Goal: Task Accomplishment & Management: Use online tool/utility

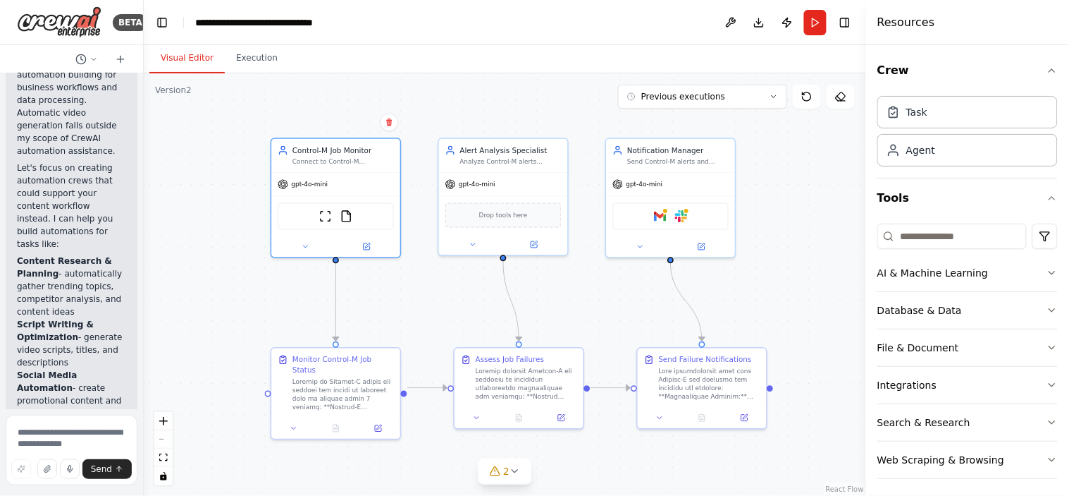
scroll to position [4515, 0]
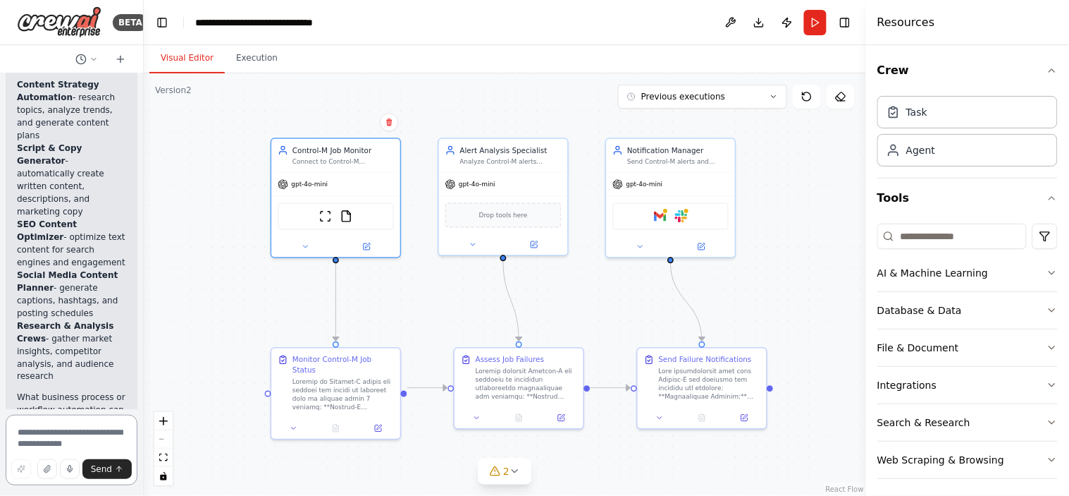
click at [37, 446] on textarea at bounding box center [72, 450] width 132 height 70
click at [310, 159] on div "Connect to Control-M environment using credentials {controlm_username} and {con…" at bounding box center [344, 159] width 102 height 8
click at [816, 25] on button "Run" at bounding box center [815, 22] width 23 height 25
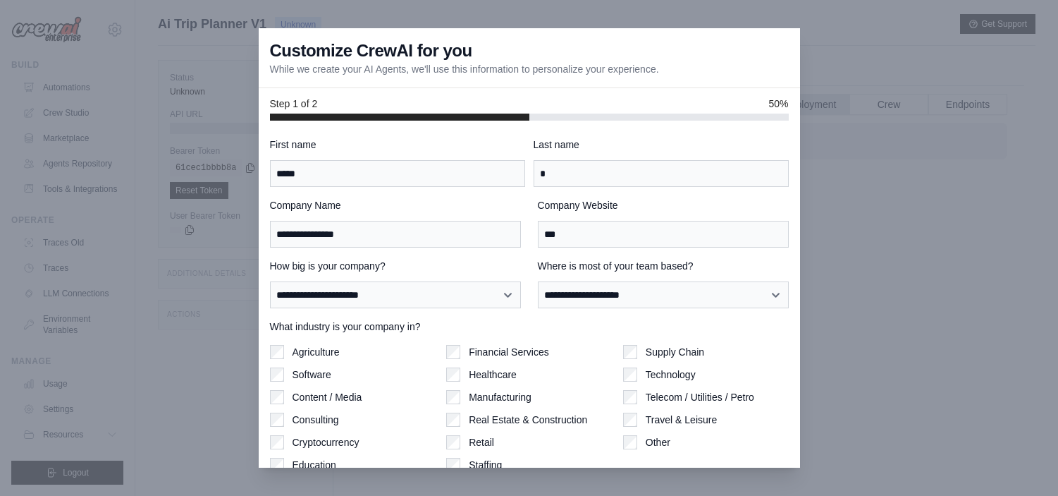
select select "**********"
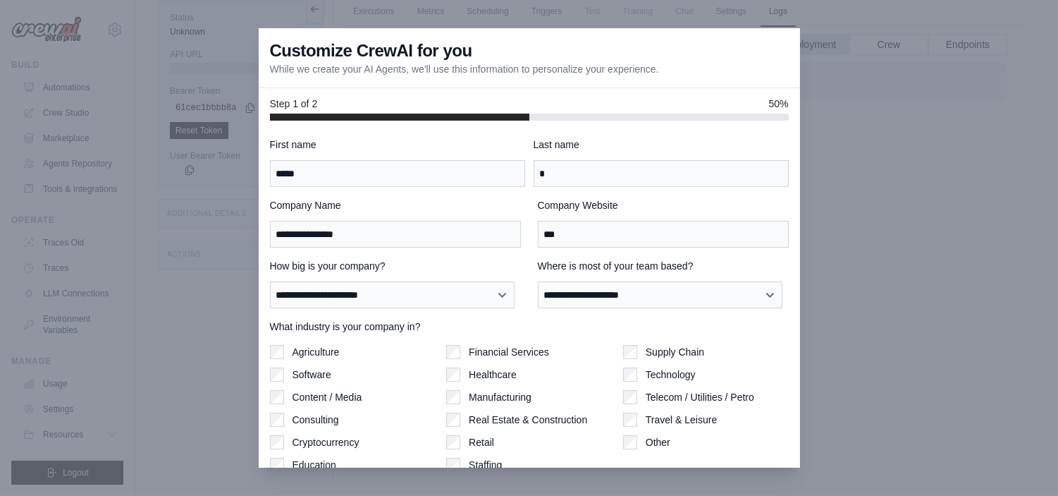
click at [896, 92] on div at bounding box center [529, 248] width 1058 height 496
